Goal: Task Accomplishment & Management: Manage account settings

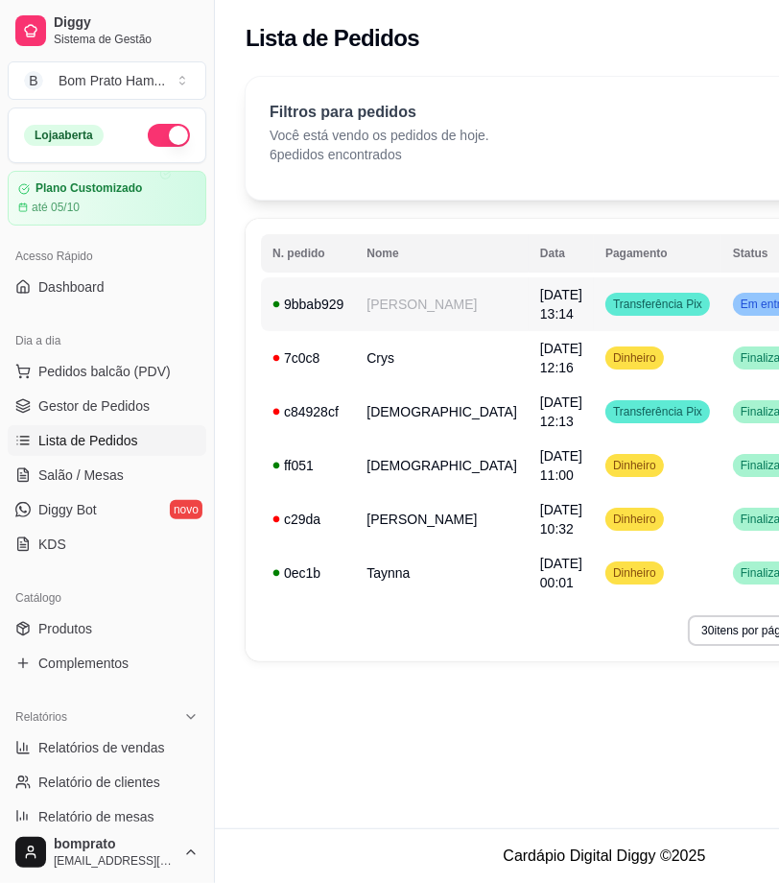
click at [605, 312] on div "Transferência Pix" at bounding box center [657, 304] width 105 height 23
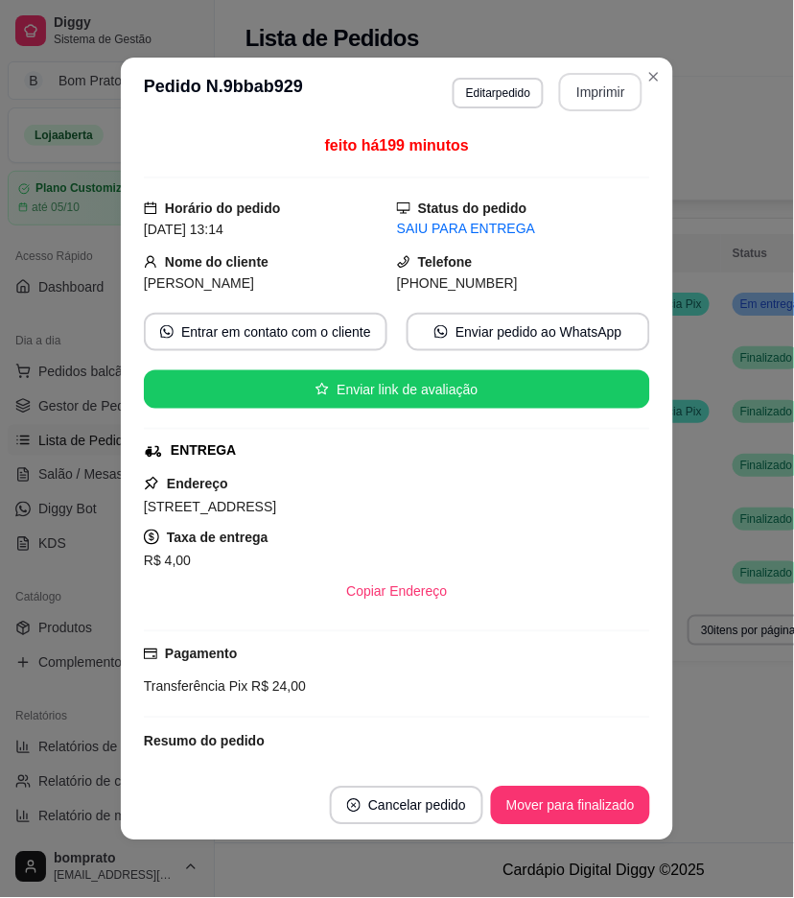
click at [609, 89] on button "Imprimir" at bounding box center [600, 92] width 83 height 38
click at [595, 82] on button "Imprimir" at bounding box center [600, 92] width 83 height 38
click at [587, 90] on button "Imprimir" at bounding box center [601, 92] width 81 height 37
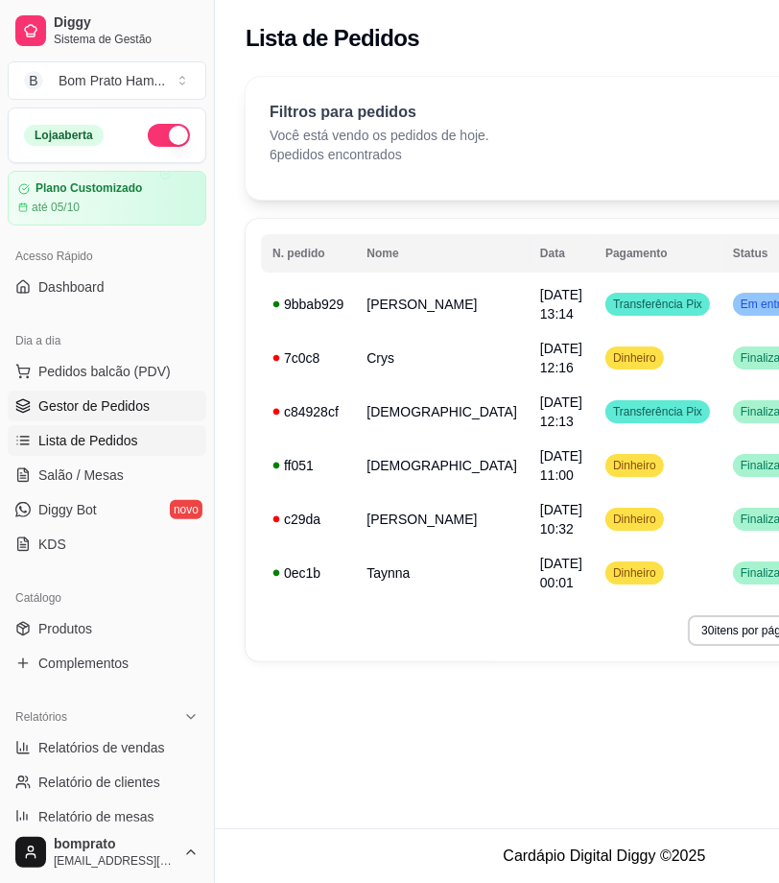
click at [113, 404] on span "Gestor de Pedidos" at bounding box center [93, 405] width 111 height 19
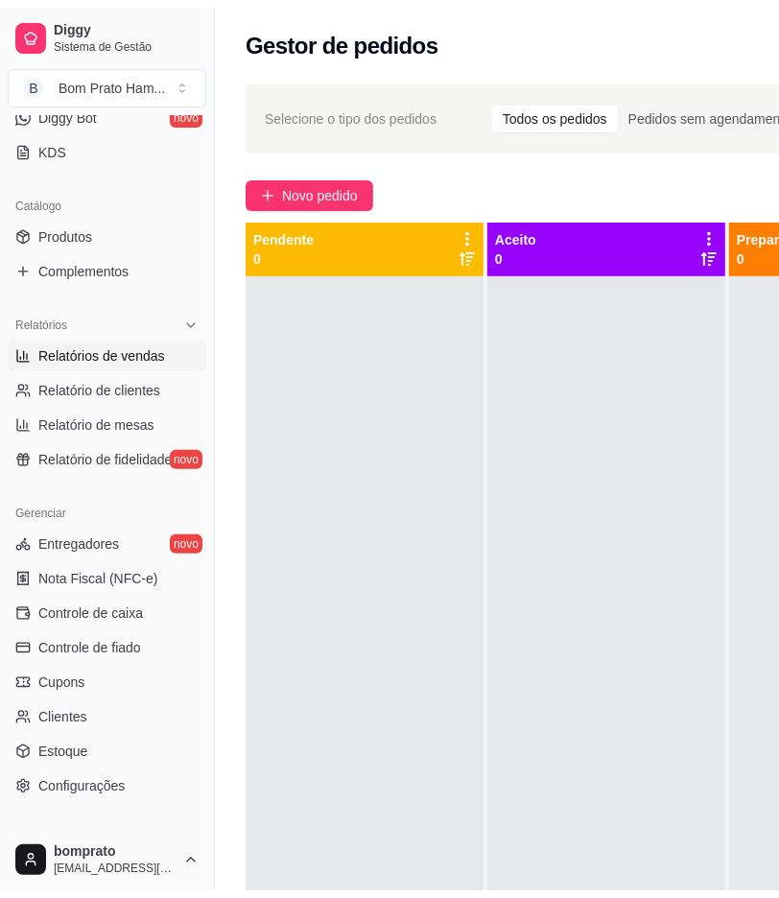
scroll to position [426, 0]
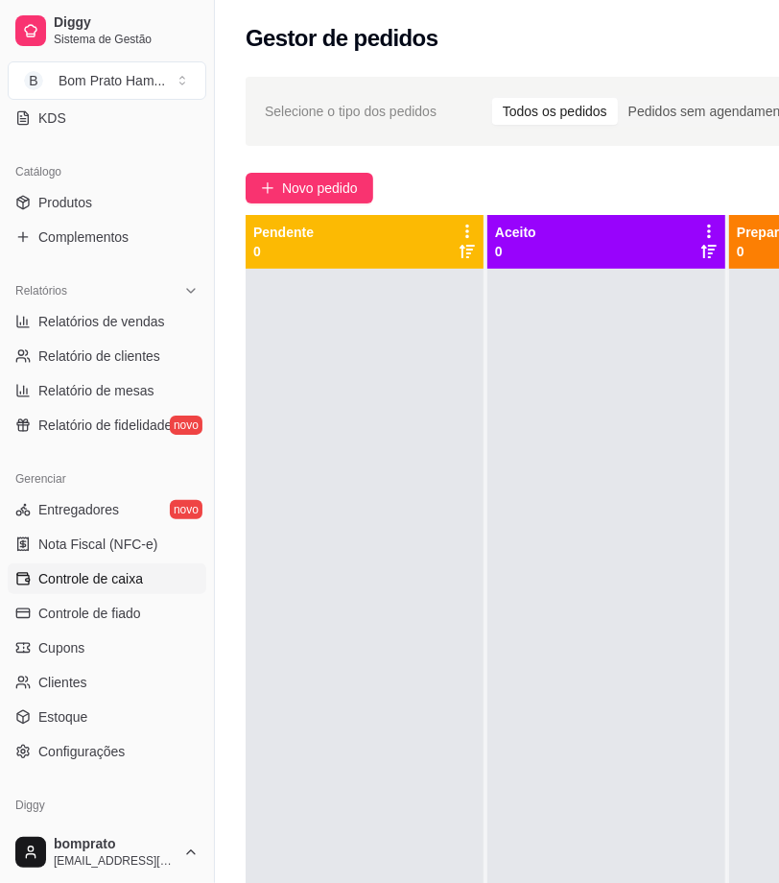
click at [142, 580] on link "Controle de caixa" at bounding box center [107, 578] width 199 height 31
click at [49, 583] on span "Controle de caixa" at bounding box center [90, 578] width 105 height 19
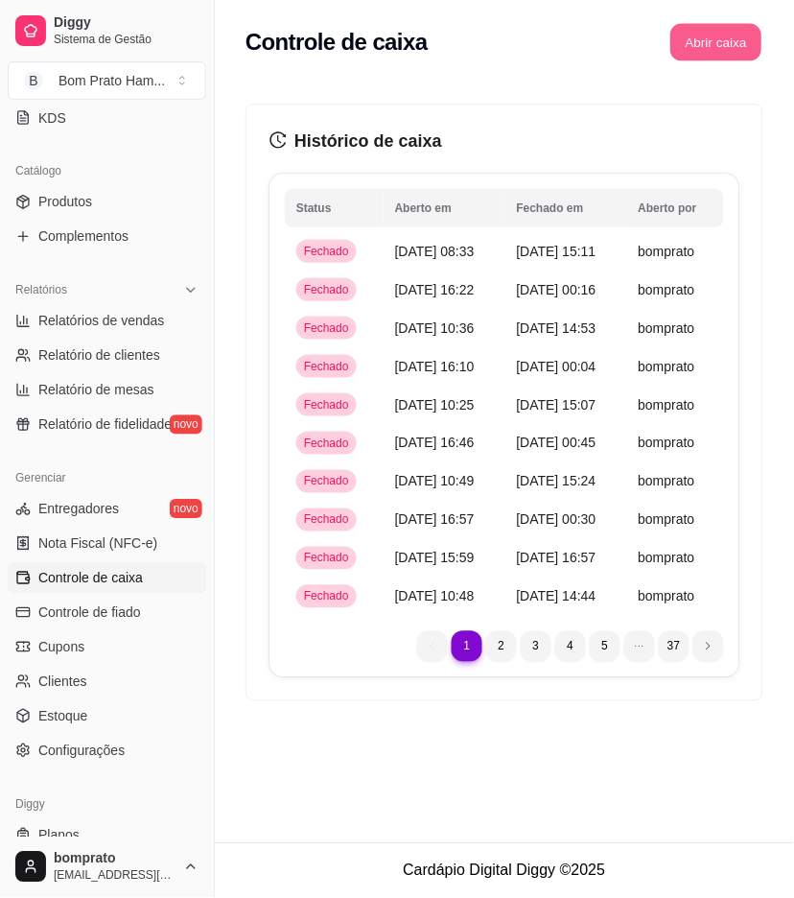
click at [706, 38] on button "Abrir caixa" at bounding box center [716, 42] width 91 height 37
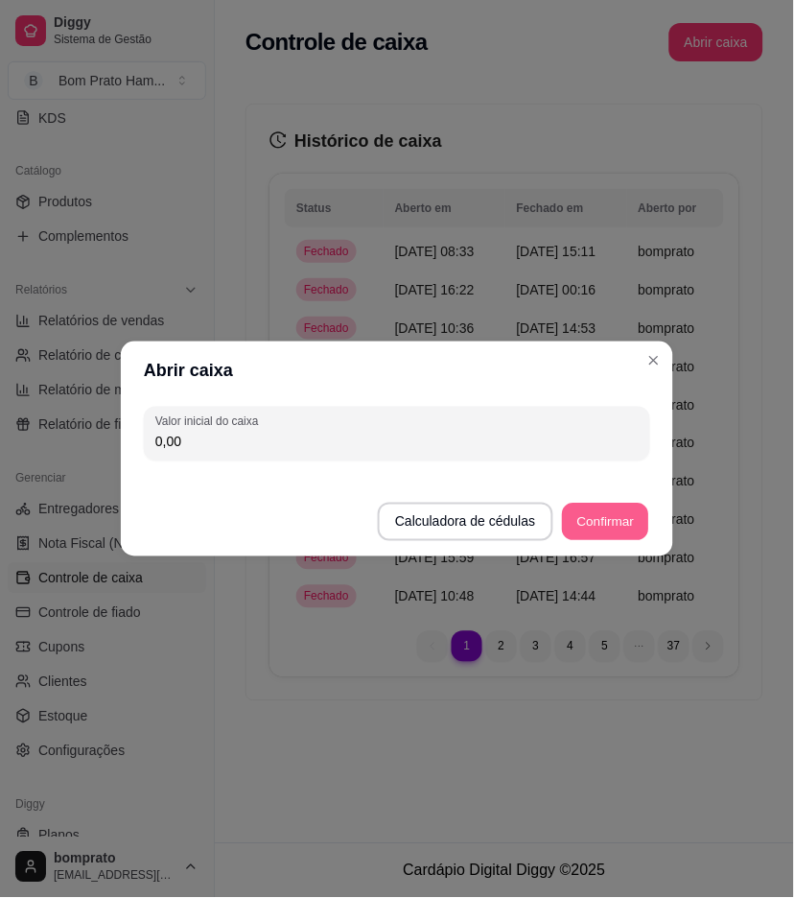
click at [585, 524] on button "Confirmar" at bounding box center [605, 522] width 87 height 37
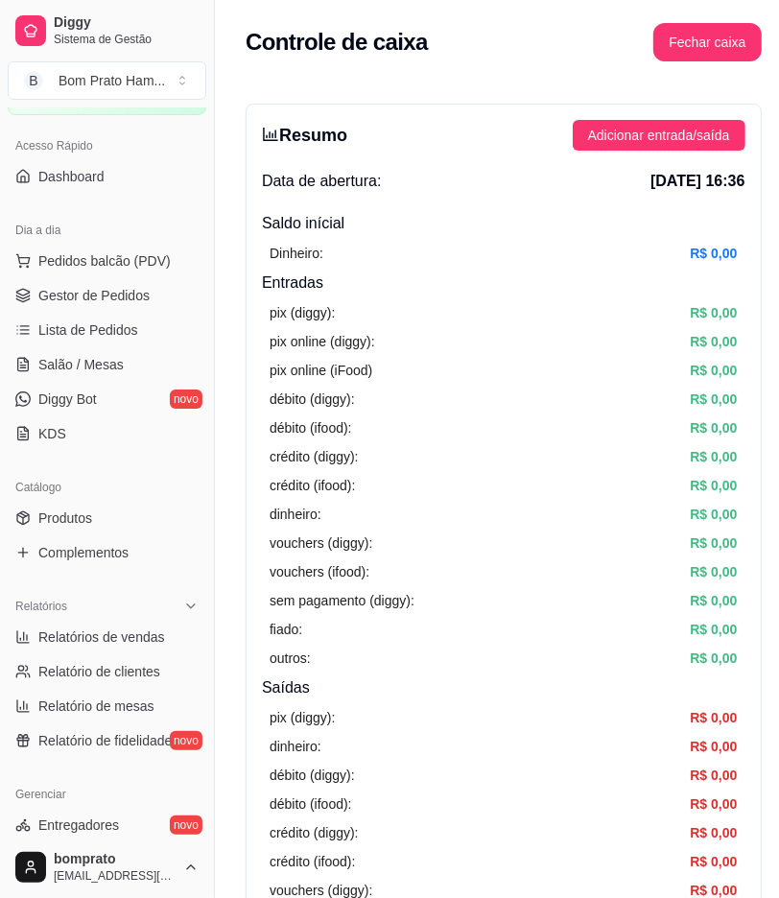
scroll to position [106, 0]
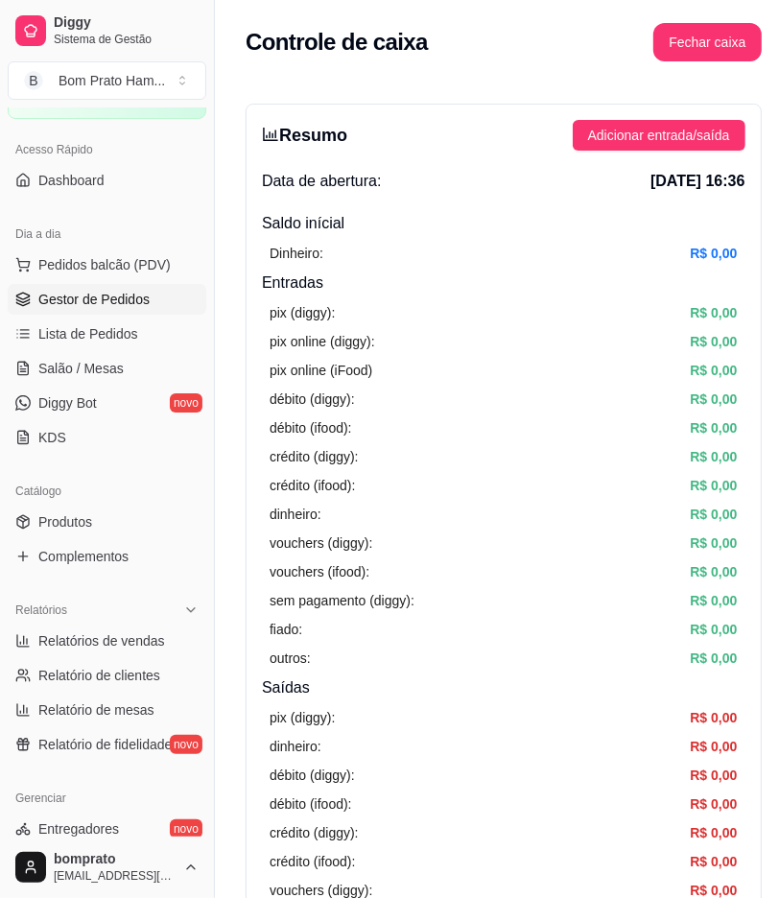
click at [130, 291] on span "Gestor de Pedidos" at bounding box center [93, 299] width 111 height 19
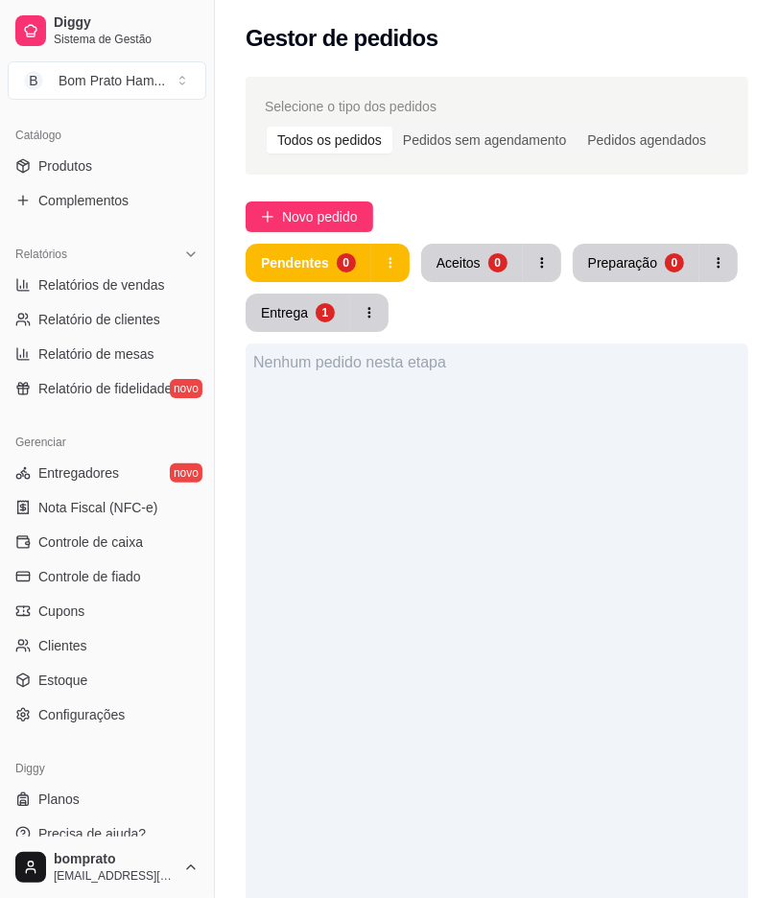
scroll to position [482, 0]
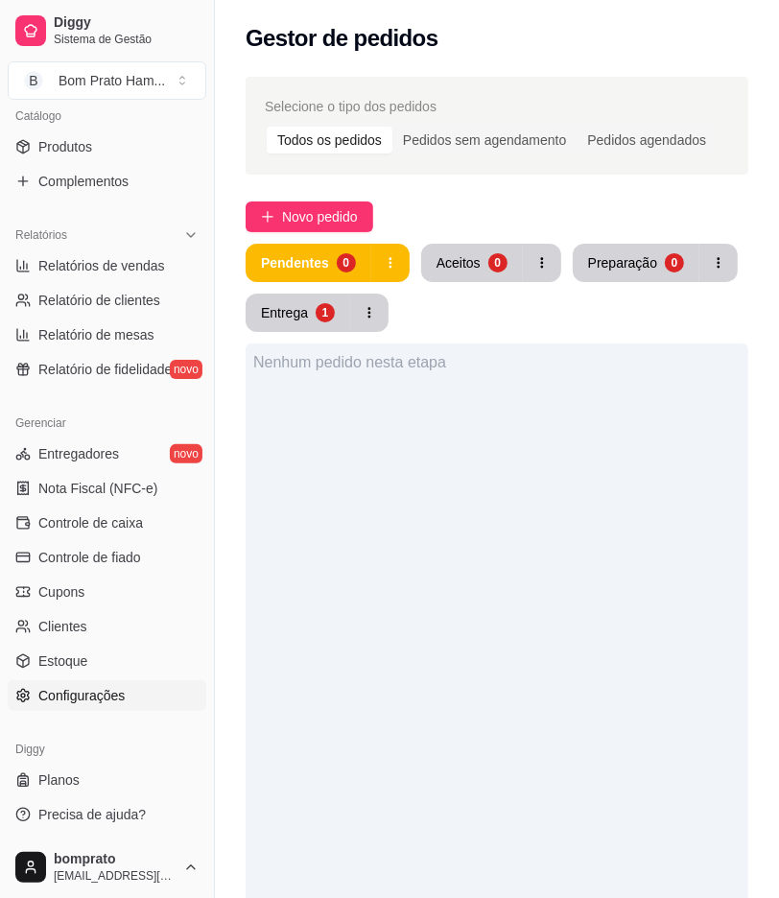
click at [144, 686] on link "Configurações" at bounding box center [107, 695] width 199 height 31
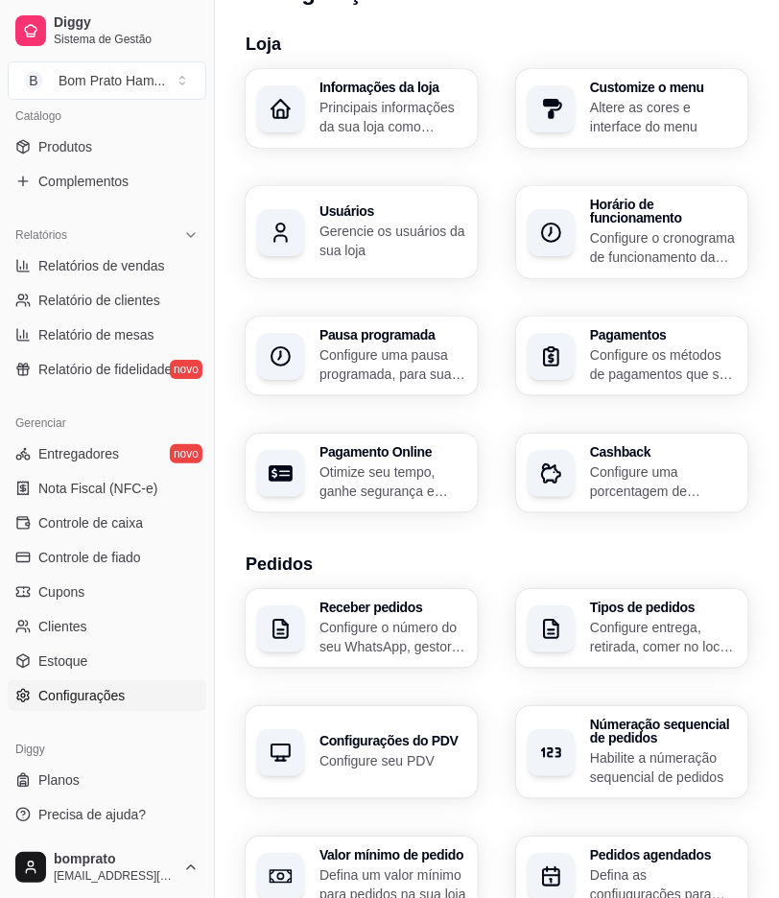
scroll to position [639, 0]
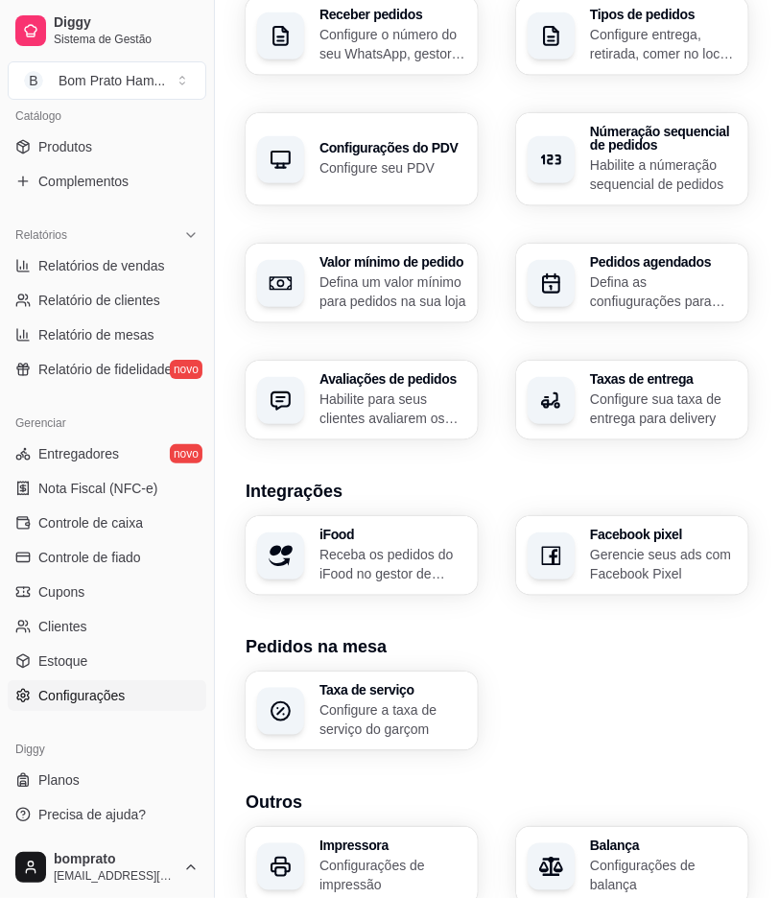
click at [619, 385] on h3 "Taxas de entrega" at bounding box center [663, 378] width 147 height 13
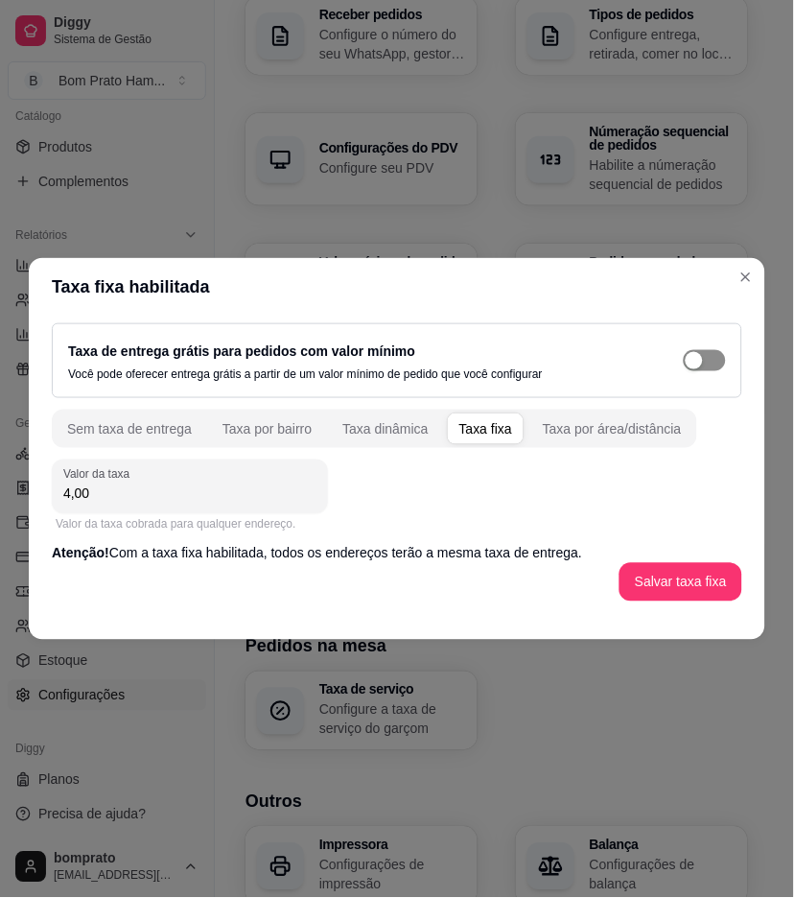
click at [710, 365] on span "button" at bounding box center [705, 360] width 42 height 21
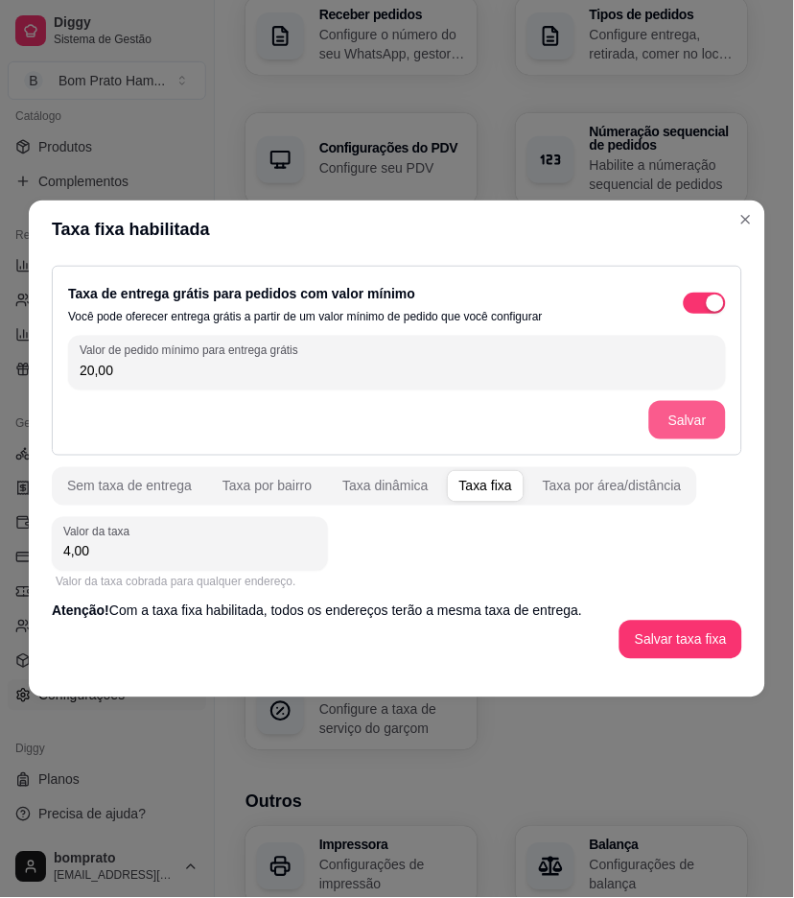
click at [696, 428] on button "Salvar" at bounding box center [687, 420] width 77 height 38
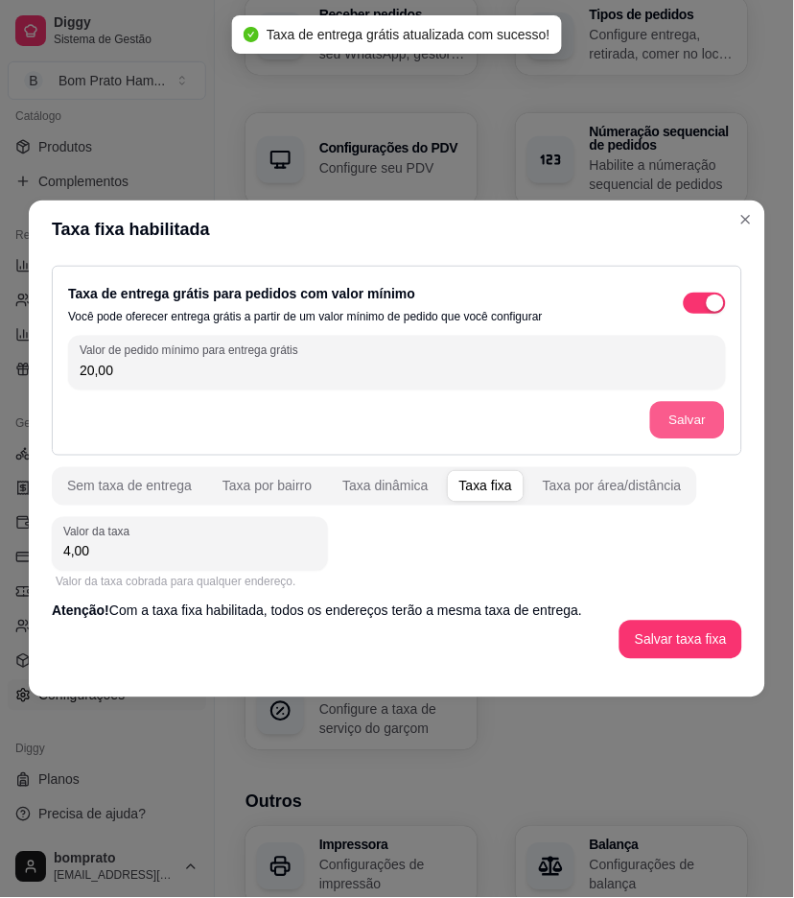
click at [684, 426] on button "Salvar" at bounding box center [687, 420] width 75 height 37
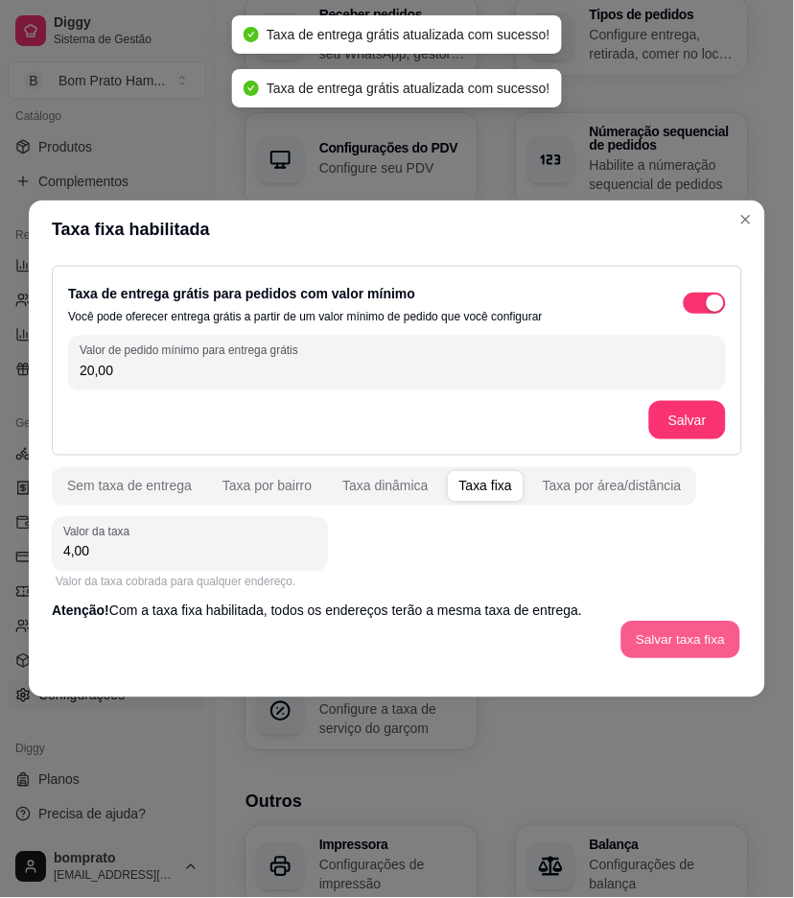
click at [696, 644] on button "Salvar taxa fixa" at bounding box center [681, 640] width 119 height 37
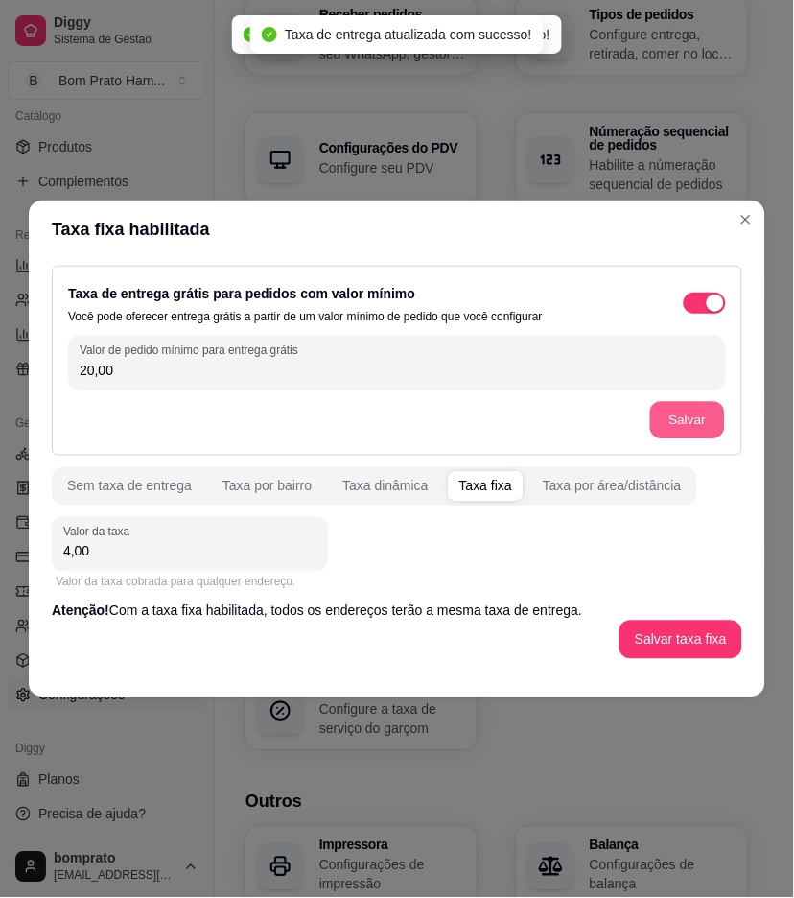
click at [687, 416] on button "Salvar" at bounding box center [687, 420] width 75 height 37
click at [687, 416] on button "Salvar" at bounding box center [687, 420] width 77 height 38
